Goal: Navigation & Orientation: Find specific page/section

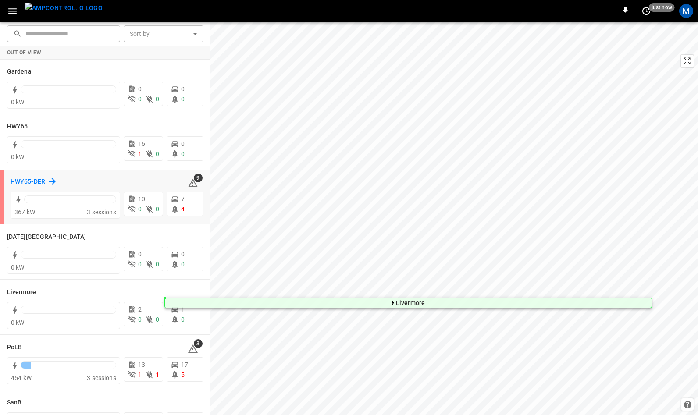
click at [30, 182] on h6 "HWY65-DER" at bounding box center [28, 182] width 35 height 10
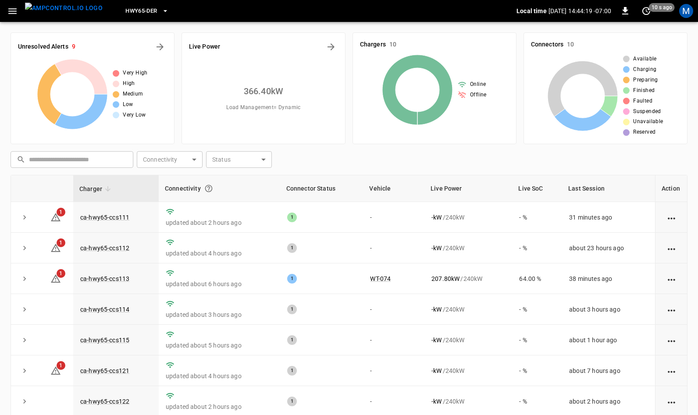
click at [15, 11] on icon "button" at bounding box center [12, 11] width 8 height 6
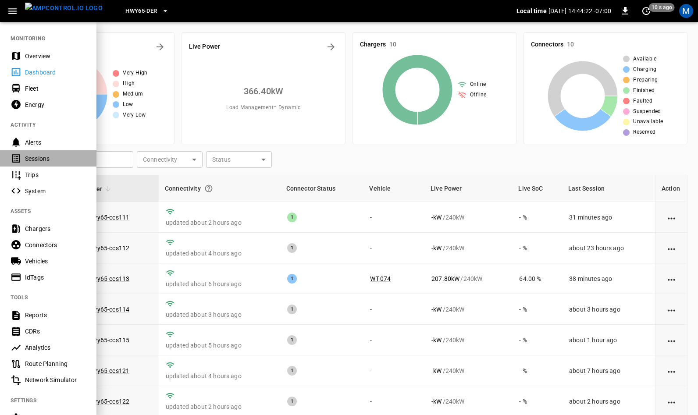
click at [39, 157] on div "Sessions" at bounding box center [55, 158] width 61 height 9
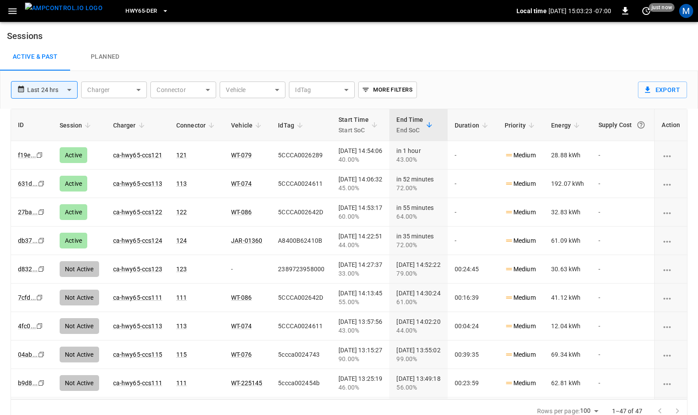
scroll to position [0, 1]
